Goal: Task Accomplishment & Management: Use online tool/utility

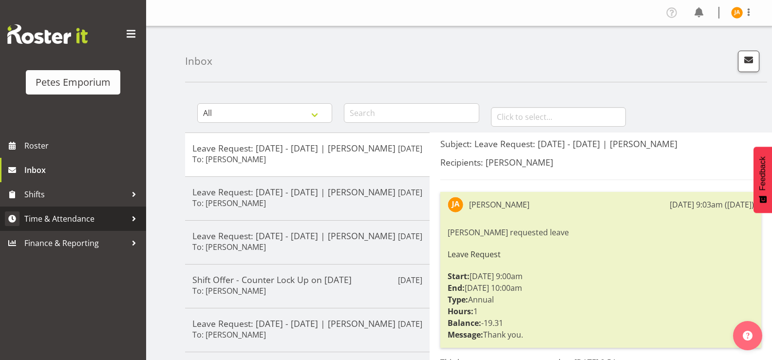
click at [101, 226] on link "Time & Attendance" at bounding box center [73, 218] width 146 height 24
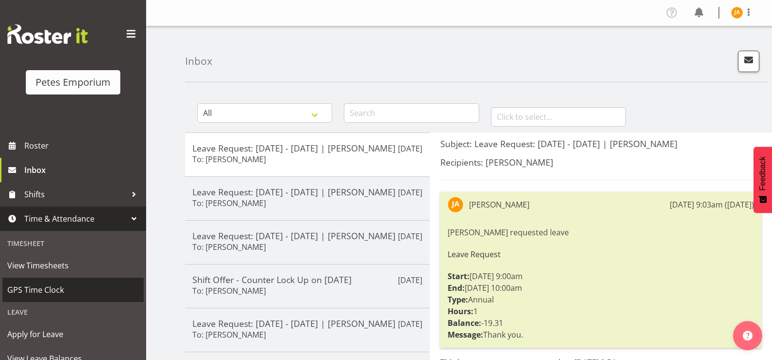
click at [57, 291] on span "GPS Time Clock" at bounding box center [72, 289] width 131 height 15
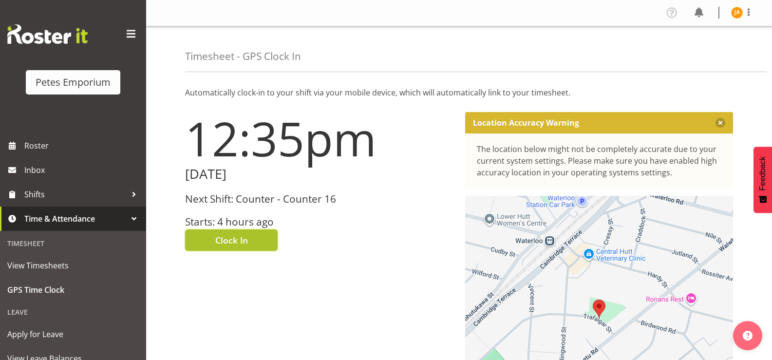
click at [254, 243] on button "Clock In" at bounding box center [231, 239] width 93 height 21
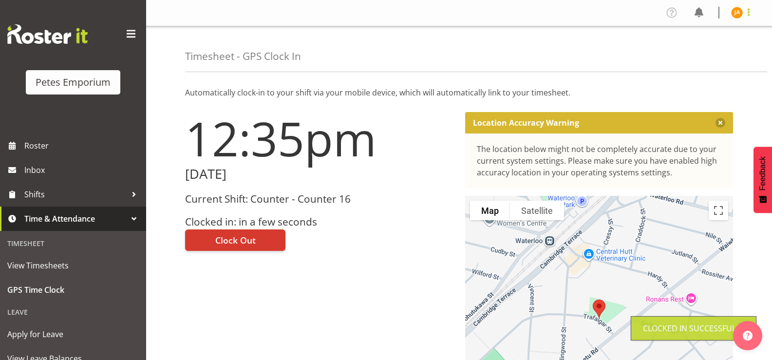
click at [751, 11] on span at bounding box center [749, 12] width 12 height 12
click at [714, 53] on link "Log Out" at bounding box center [707, 51] width 93 height 18
